Goal: Task Accomplishment & Management: Use online tool/utility

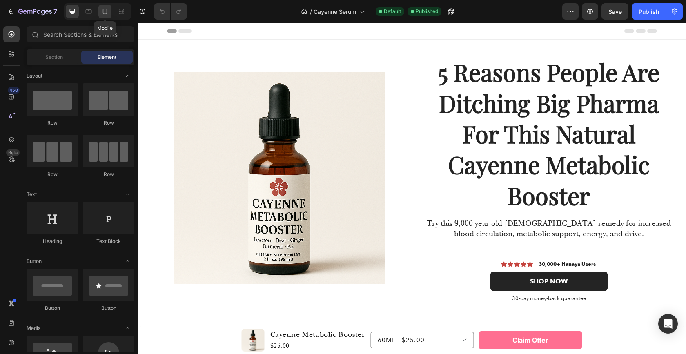
click at [105, 13] on icon at bounding box center [105, 11] width 8 height 8
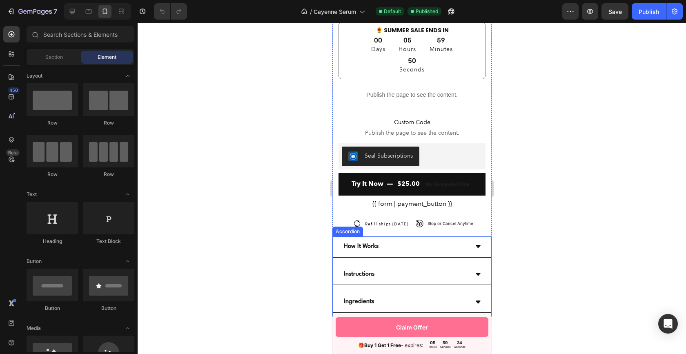
scroll to position [2838, 0]
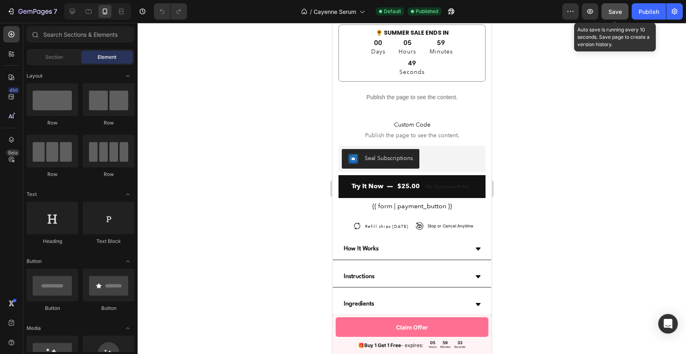
click at [616, 8] on span "Save" at bounding box center [614, 11] width 13 height 7
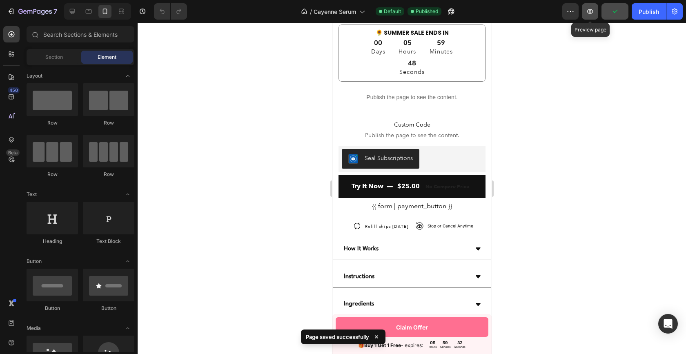
click at [590, 9] on icon "button" at bounding box center [590, 11] width 6 height 5
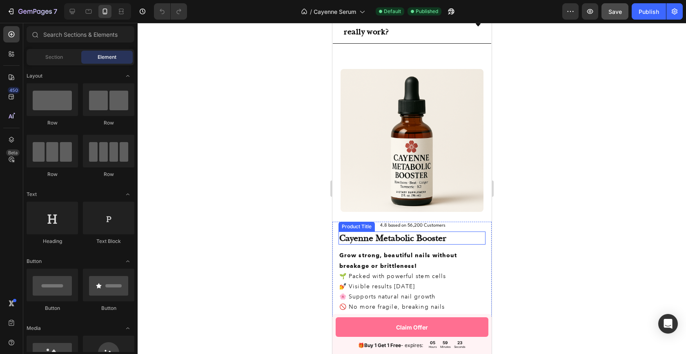
scroll to position [2534, 0]
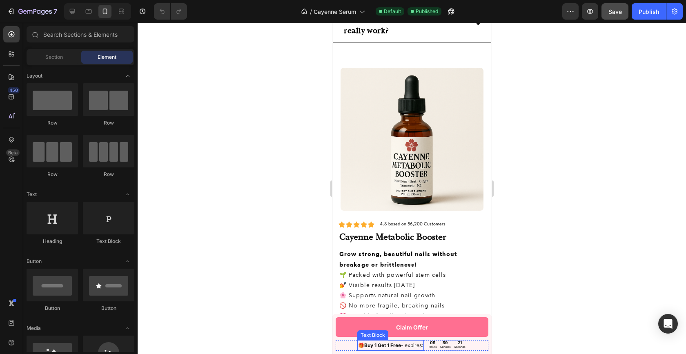
click at [380, 345] on strong "Buy 1 Get 1 Free" at bounding box center [382, 345] width 37 height 6
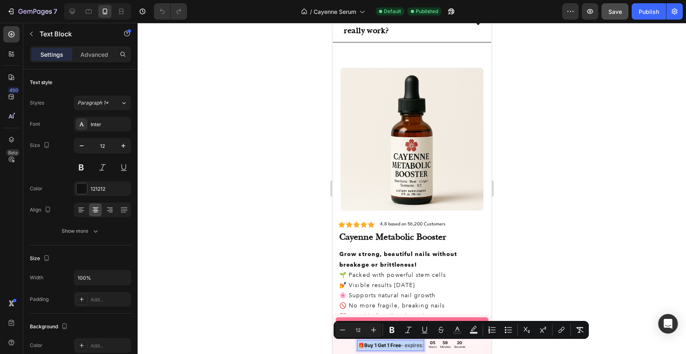
click at [392, 346] on strong "Buy 1 Get 1 Free" at bounding box center [382, 345] width 37 height 6
click at [394, 346] on strong "Buy 1 Get 1 Free" at bounding box center [382, 345] width 37 height 6
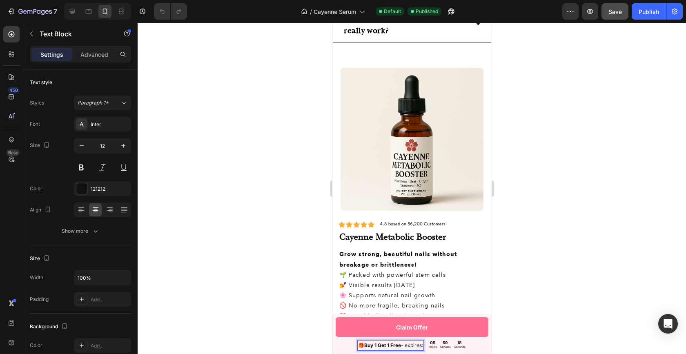
click at [399, 345] on p "🎁 Buy 1 Get 1 Free - expires:" at bounding box center [390, 345] width 65 height 9
click at [397, 343] on strong "Buy 1 Get 1 Free" at bounding box center [382, 345] width 37 height 6
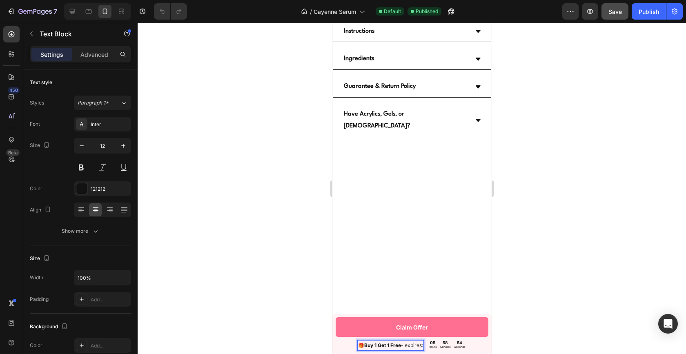
scroll to position [2815, 0]
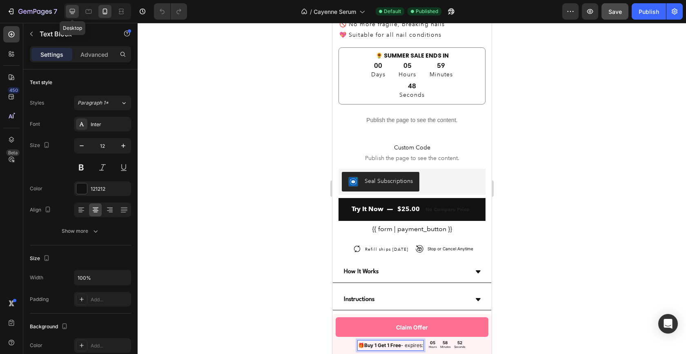
click at [76, 13] on icon at bounding box center [72, 11] width 8 height 8
type input "16"
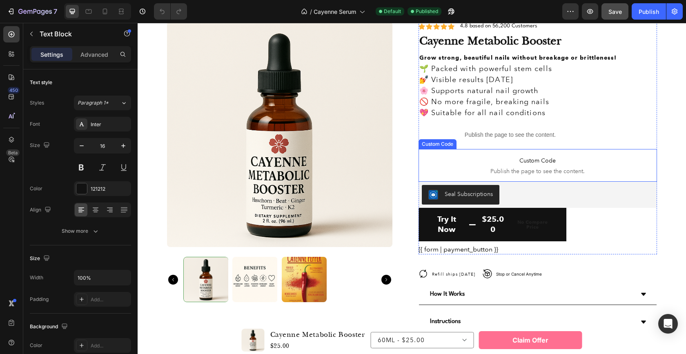
scroll to position [2160, 0]
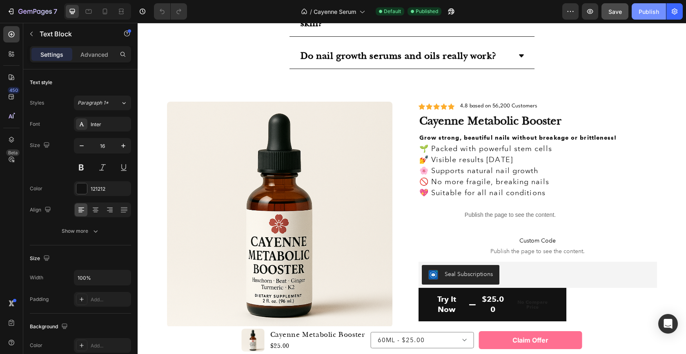
click at [646, 8] on div "Publish" at bounding box center [649, 11] width 20 height 9
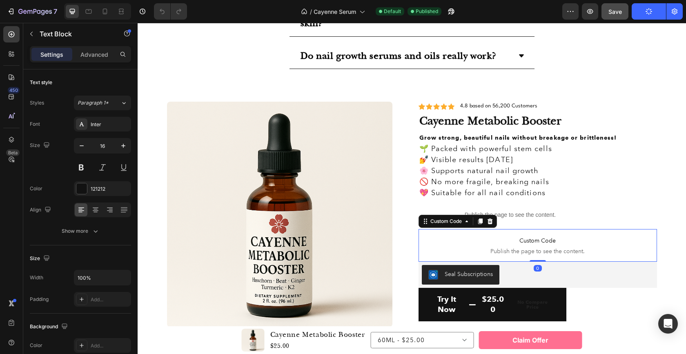
click at [514, 247] on span "Publish the page to see the content." at bounding box center [538, 251] width 238 height 8
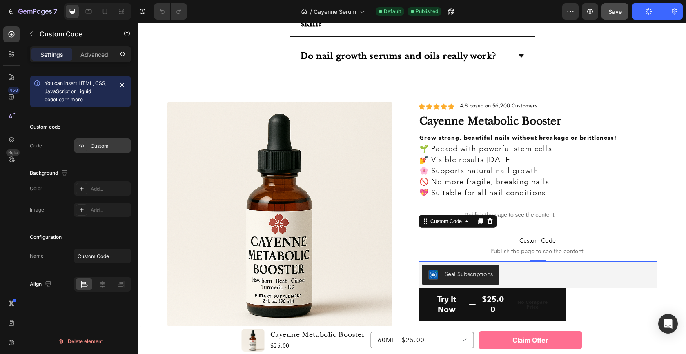
click at [105, 146] on div "Custom" at bounding box center [110, 146] width 38 height 7
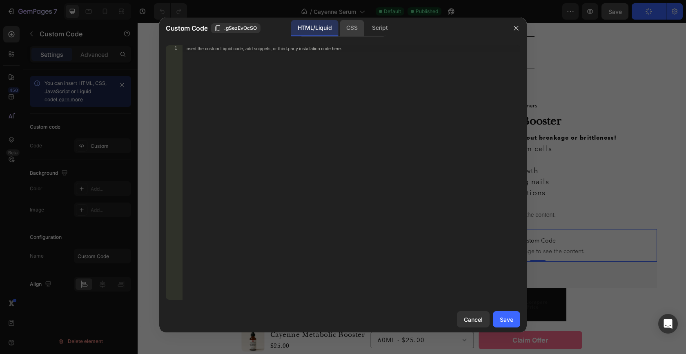
click at [365, 25] on div "CSS" at bounding box center [379, 28] width 29 height 16
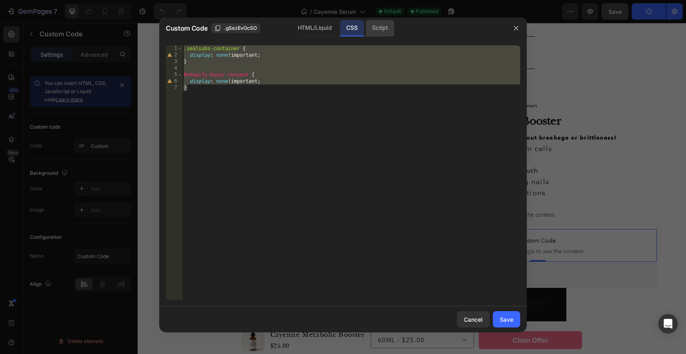
click at [383, 25] on div "Script" at bounding box center [379, 28] width 29 height 16
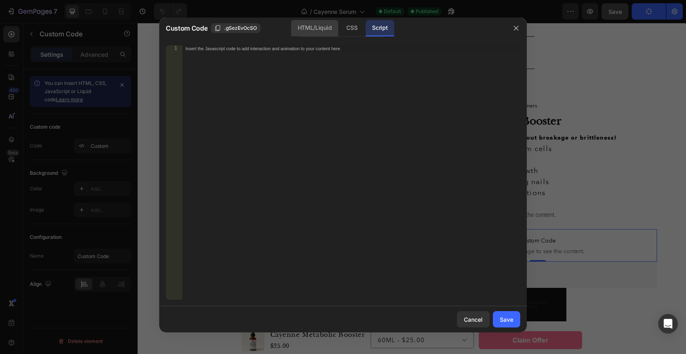
click at [340, 31] on div "HTML/Liquid" at bounding box center [352, 28] width 24 height 16
click at [515, 28] on icon "button" at bounding box center [516, 28] width 7 height 7
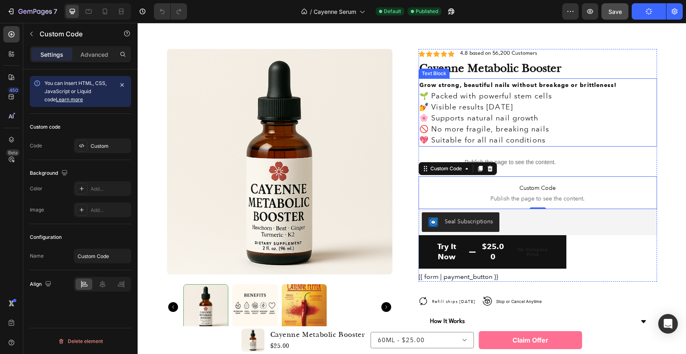
scroll to position [2172, 0]
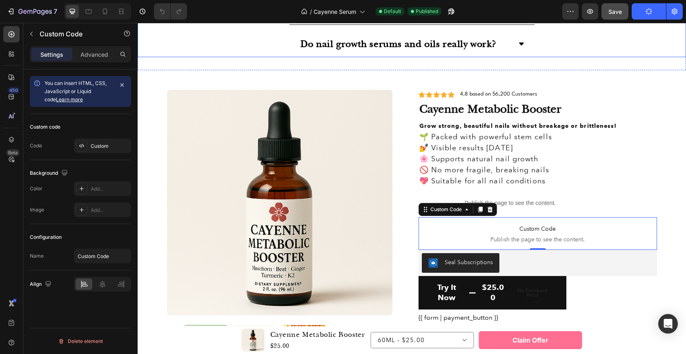
click at [608, 56] on div "Do nail growth serums and oils really work?" at bounding box center [412, 44] width 548 height 26
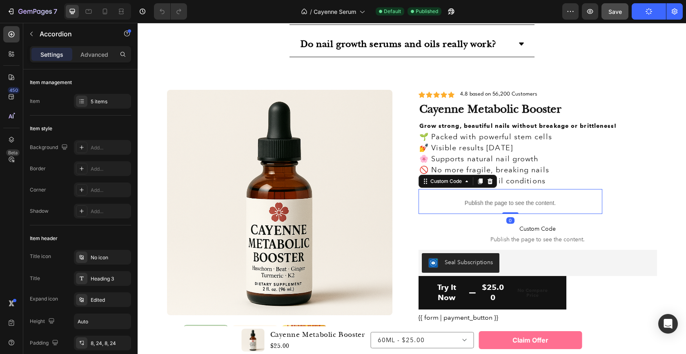
click at [517, 201] on p "Publish the page to see the content." at bounding box center [511, 203] width 184 height 9
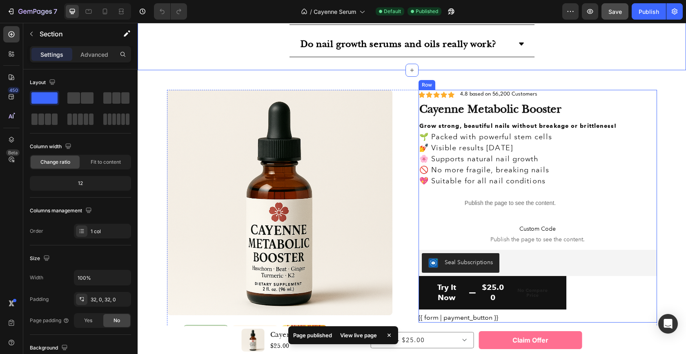
scroll to position [2325, 0]
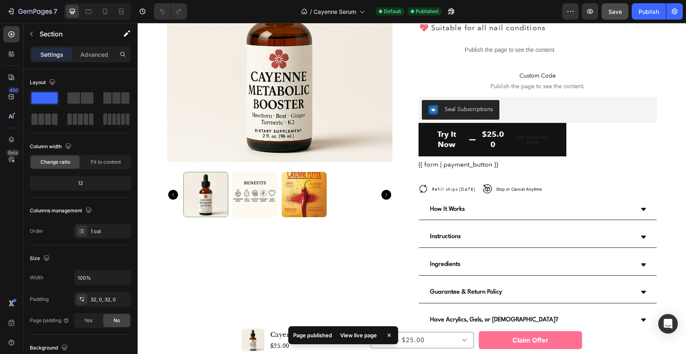
click at [356, 337] on div "View live page" at bounding box center [358, 335] width 47 height 11
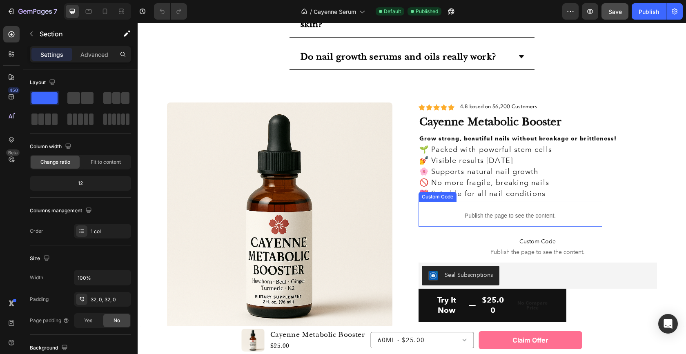
scroll to position [2172, 0]
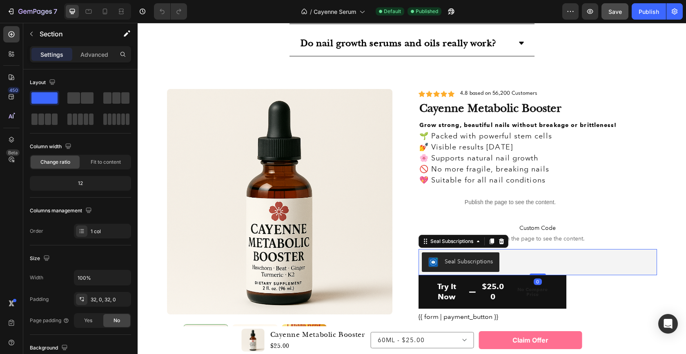
click at [516, 265] on div "Seal Subscriptions" at bounding box center [538, 262] width 232 height 20
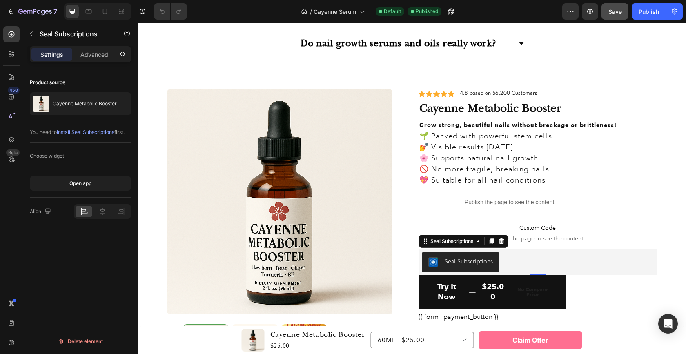
click at [74, 135] on div "You need to install Seal Subscriptions first." at bounding box center [80, 132] width 101 height 7
click at [74, 134] on span "install Seal Subscriptions" at bounding box center [86, 132] width 58 height 6
